Goal: Task Accomplishment & Management: Manage account settings

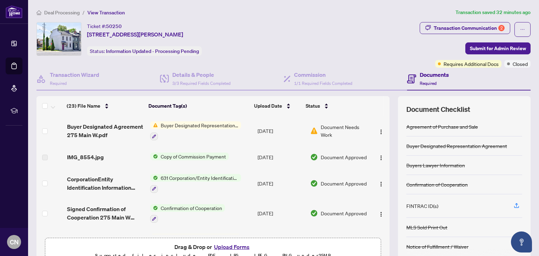
click at [186, 125] on span "Buyer Designated Representation Agreement" at bounding box center [199, 125] width 83 height 8
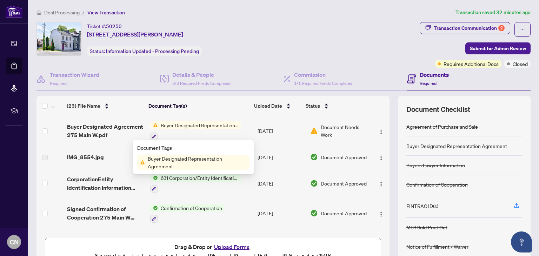
click at [175, 123] on span "Buyer Designated Representation Agreement" at bounding box center [199, 125] width 83 height 8
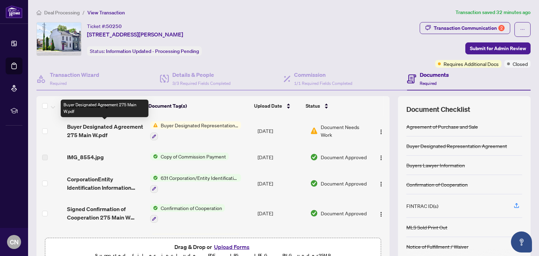
click at [84, 122] on span "Buyer Designated Agreement 275 Main W.pdf" at bounding box center [105, 130] width 77 height 17
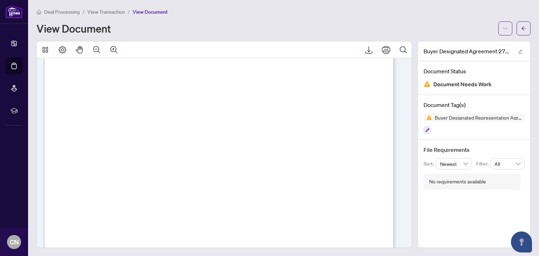
scroll to position [478, 0]
click at [521, 26] on icon "arrow-left" at bounding box center [523, 28] width 5 height 5
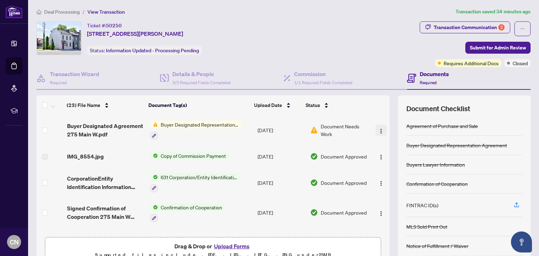
click at [378, 131] on img "button" at bounding box center [381, 131] width 6 height 6
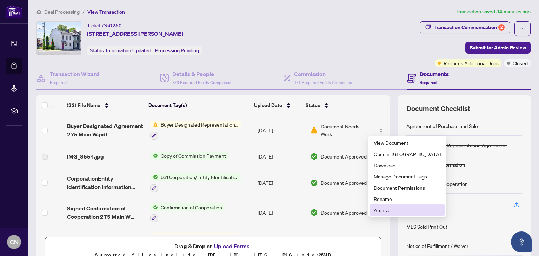
click at [383, 212] on span "Archive" at bounding box center [407, 210] width 67 height 8
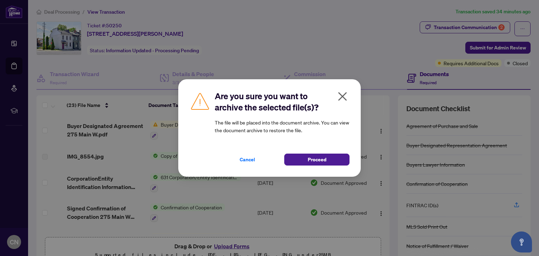
click at [342, 97] on icon "close" at bounding box center [342, 96] width 11 height 11
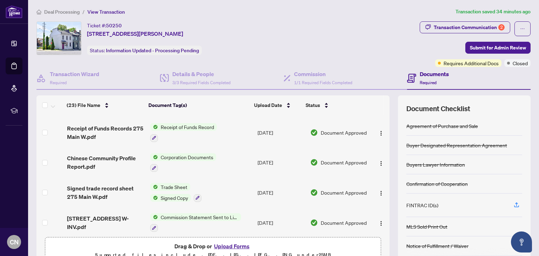
scroll to position [105, 0]
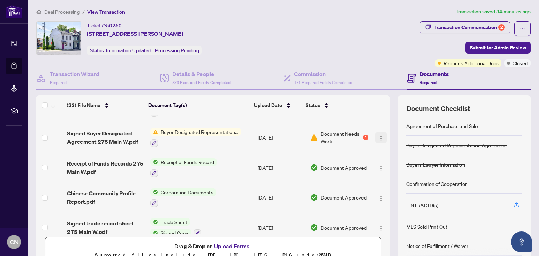
click at [378, 135] on img "button" at bounding box center [381, 138] width 6 height 6
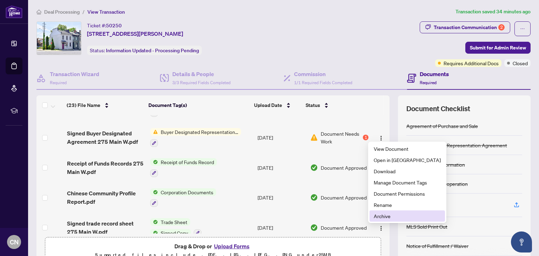
click at [387, 217] on span "Archive" at bounding box center [407, 216] width 67 height 8
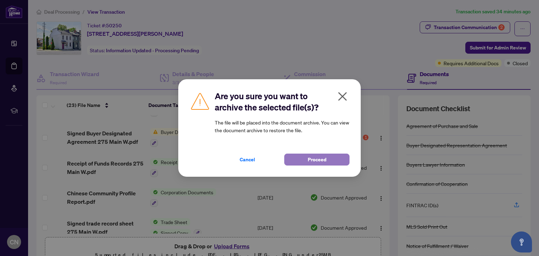
click at [326, 158] on span "Proceed" at bounding box center [317, 159] width 19 height 11
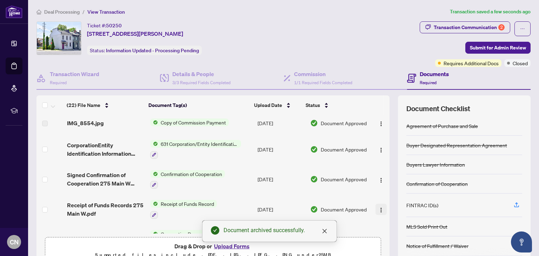
scroll to position [0, 0]
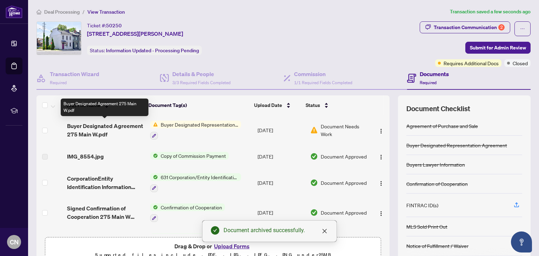
click at [94, 127] on span "Buyer Designated Agreement 275 Main W.pdf" at bounding box center [105, 130] width 77 height 17
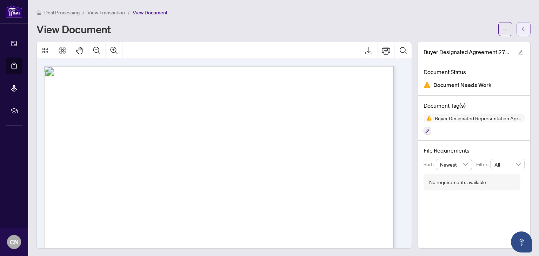
click at [521, 29] on icon "arrow-left" at bounding box center [523, 29] width 5 height 5
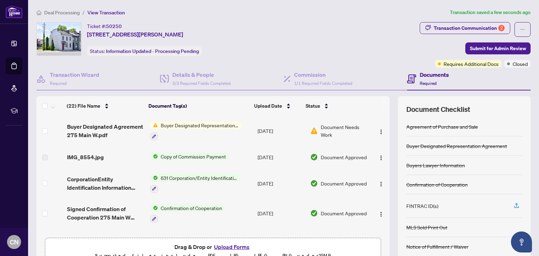
click at [227, 245] on button "Upload Forms" at bounding box center [232, 246] width 40 height 9
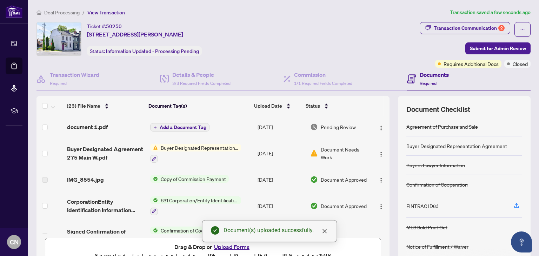
click at [188, 125] on span "Add a Document Tag" at bounding box center [183, 127] width 47 height 5
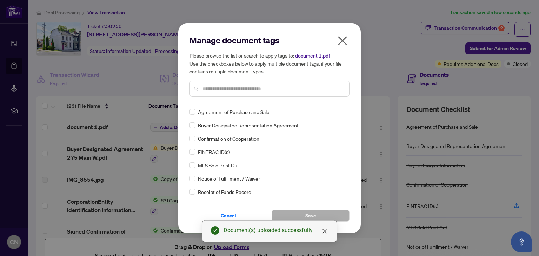
click at [220, 125] on span "Buyer Designated Representation Agreement" at bounding box center [248, 125] width 101 height 8
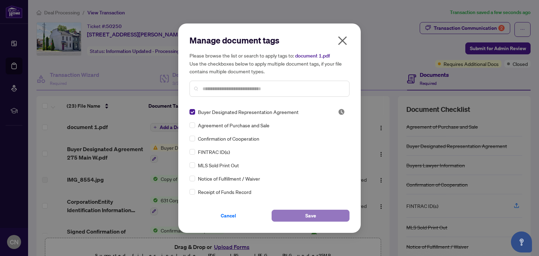
click at [326, 213] on button "Save" at bounding box center [311, 216] width 78 height 12
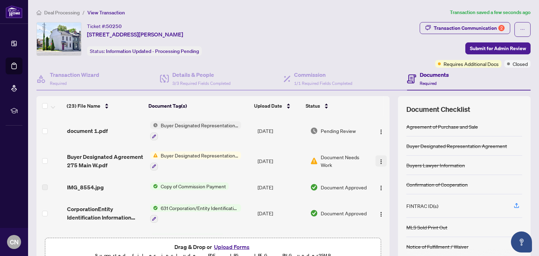
click at [378, 159] on img "button" at bounding box center [381, 162] width 6 height 6
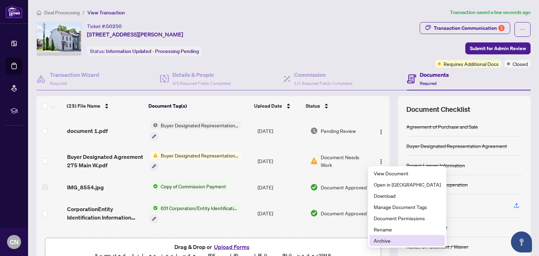
click at [383, 243] on span "Archive" at bounding box center [407, 241] width 67 height 8
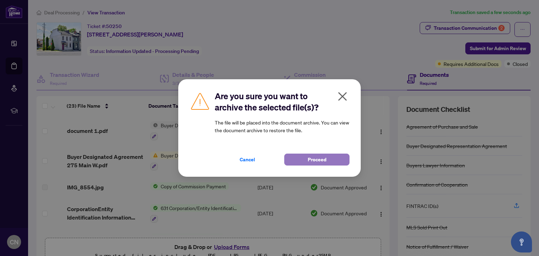
click at [326, 159] on span "Proceed" at bounding box center [317, 159] width 19 height 11
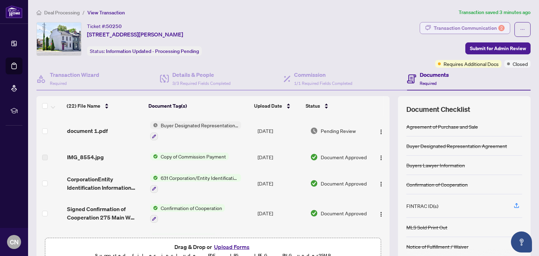
click at [462, 26] on div "Transaction Communication 2" at bounding box center [469, 27] width 71 height 11
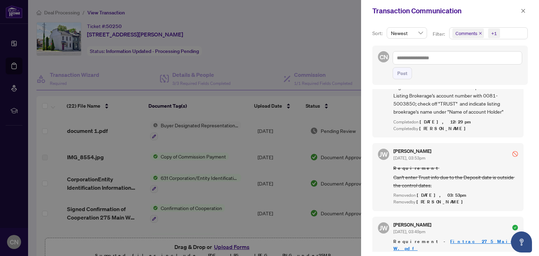
scroll to position [702, 0]
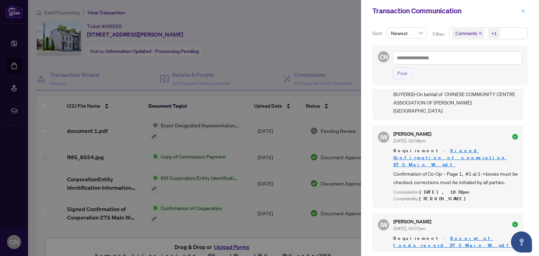
click at [523, 11] on icon "close" at bounding box center [523, 11] width 4 height 4
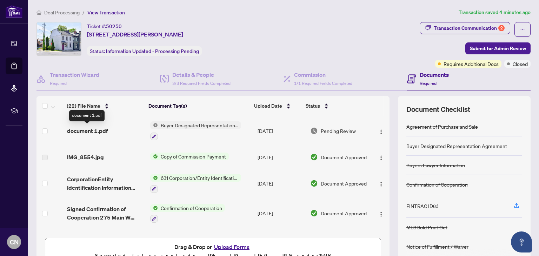
click at [89, 131] on span "document 1.pdf" at bounding box center [87, 131] width 41 height 8
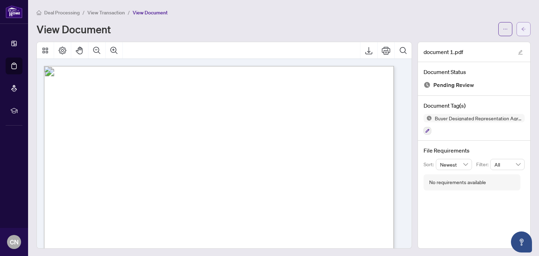
click at [521, 27] on icon "arrow-left" at bounding box center [523, 29] width 5 height 5
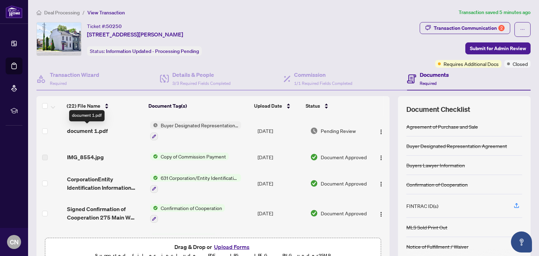
click at [86, 130] on span "document 1.pdf" at bounding box center [87, 131] width 41 height 8
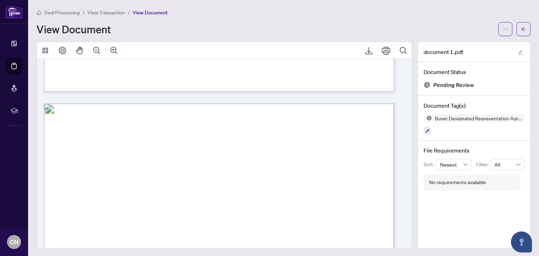
scroll to position [424, 0]
